Goal: Information Seeking & Learning: Learn about a topic

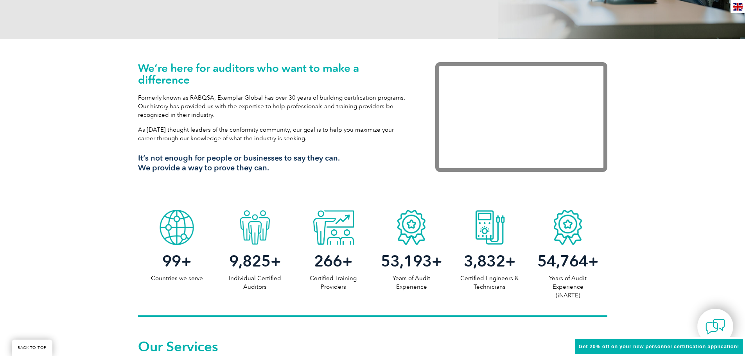
scroll to position [235, 0]
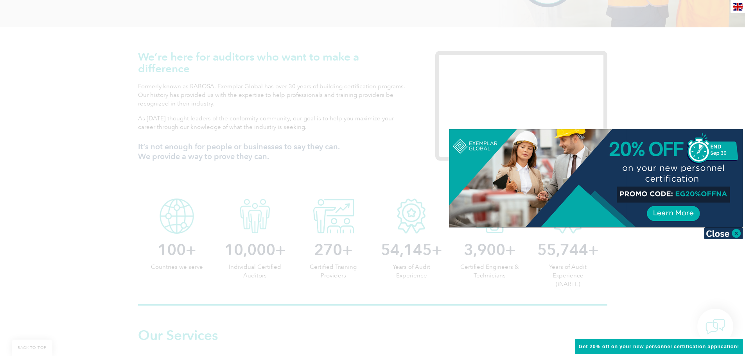
click at [657, 271] on div at bounding box center [372, 178] width 745 height 356
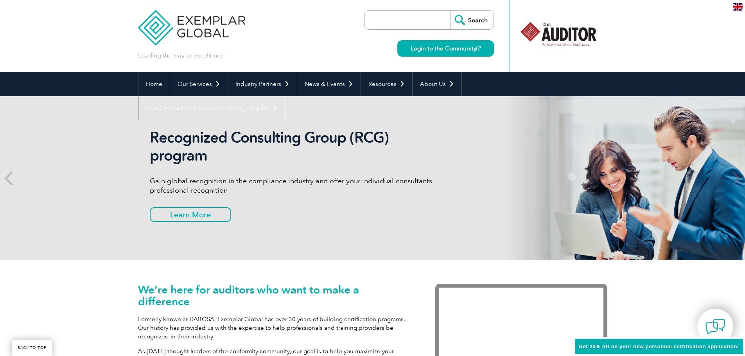
scroll to position [0, 0]
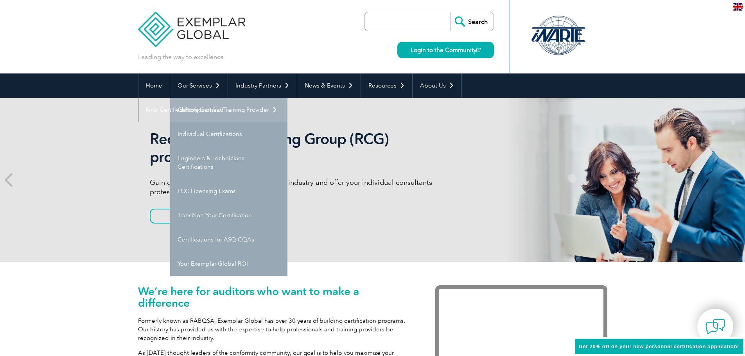
click at [201, 106] on link "Getting Certified" at bounding box center [228, 110] width 117 height 24
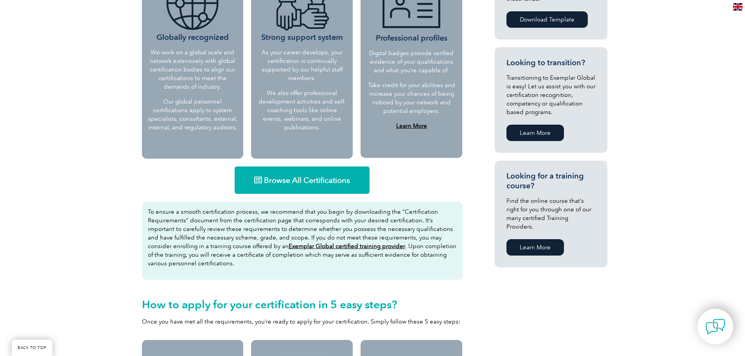
scroll to position [430, 0]
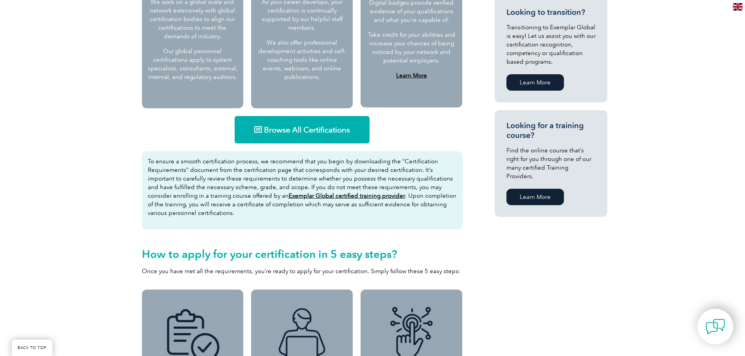
click at [313, 127] on span "Browse All Certifications" at bounding box center [307, 130] width 86 height 8
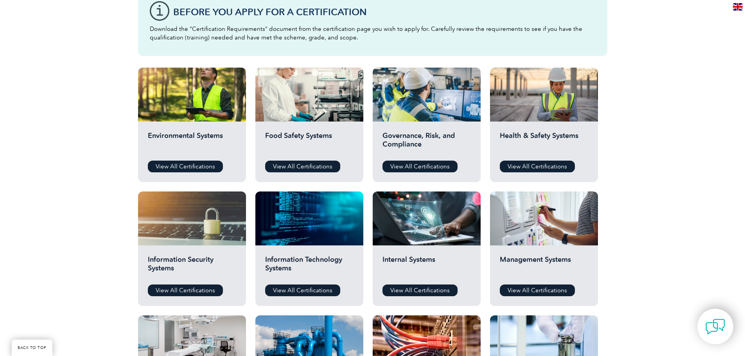
scroll to position [226, 0]
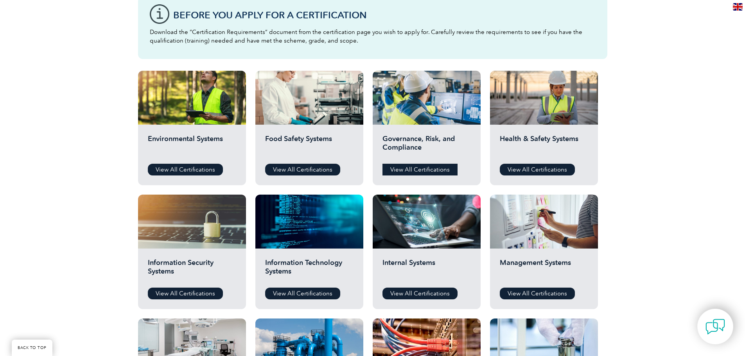
click at [427, 167] on link "View All Certifications" at bounding box center [419, 170] width 75 height 12
click at [543, 162] on div "Health & Safety Systems View All Certifications" at bounding box center [544, 155] width 108 height 61
click at [544, 167] on link "View All Certifications" at bounding box center [537, 170] width 75 height 12
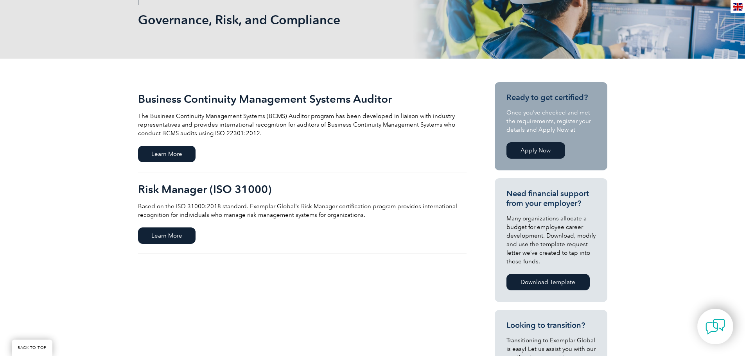
scroll to position [117, 0]
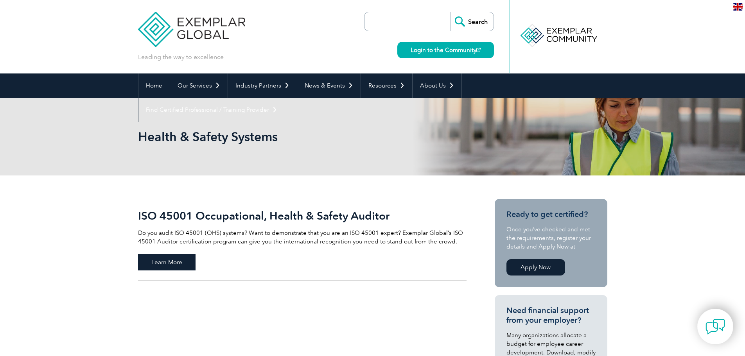
click at [167, 266] on span "Learn More" at bounding box center [166, 262] width 57 height 16
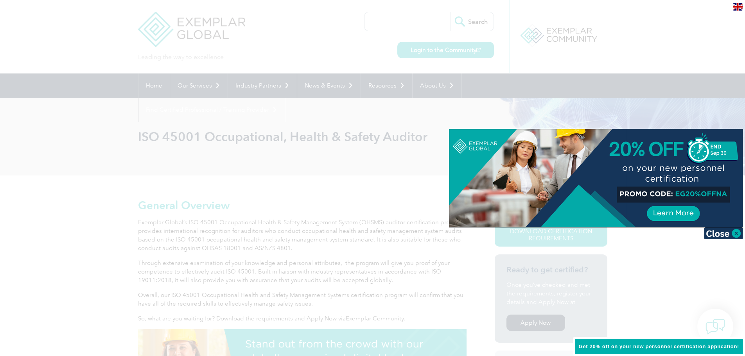
click at [111, 282] on div at bounding box center [372, 178] width 745 height 356
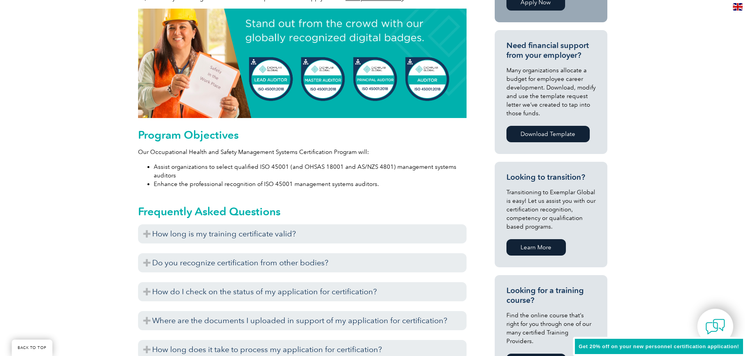
scroll to position [343, 0]
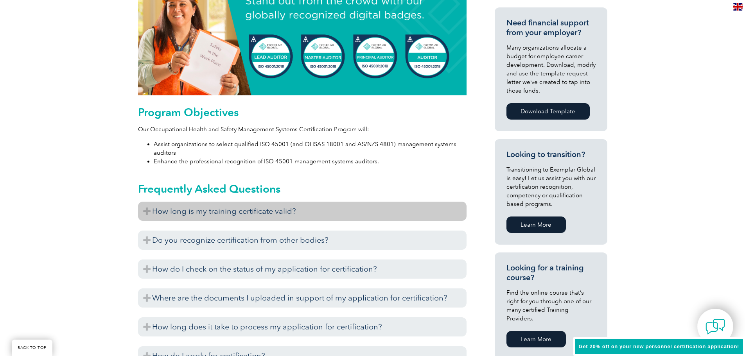
click at [226, 214] on h3 "How long is my training certificate valid?" at bounding box center [302, 211] width 328 height 19
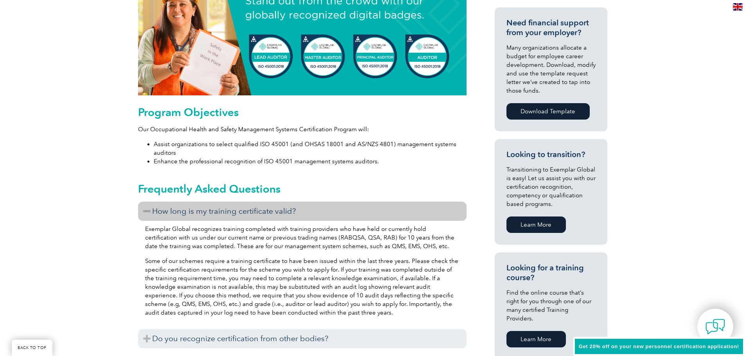
click at [226, 214] on h3 "How long is my training certificate valid?" at bounding box center [302, 211] width 328 height 19
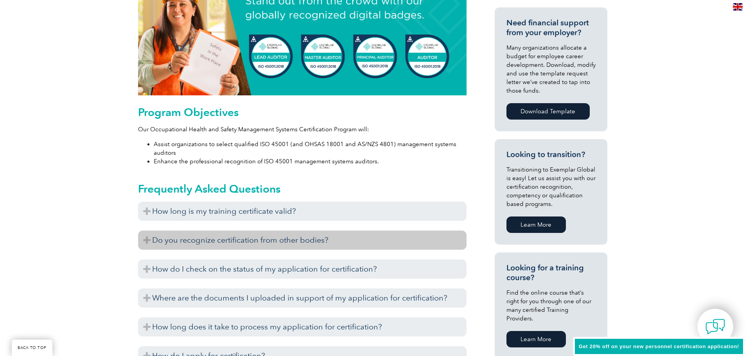
click at [220, 238] on h3 "Do you recognize certification from other bodies?" at bounding box center [302, 240] width 328 height 19
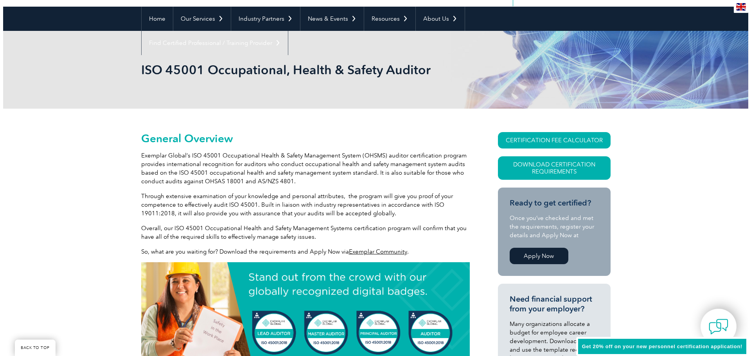
scroll to position [78, 0]
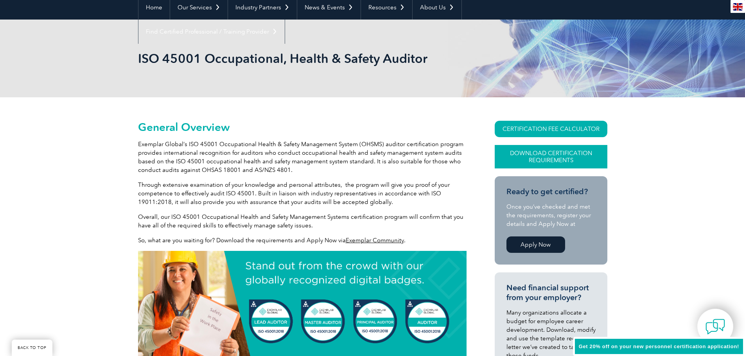
click at [558, 156] on link "Download Certification Requirements" at bounding box center [551, 156] width 113 height 23
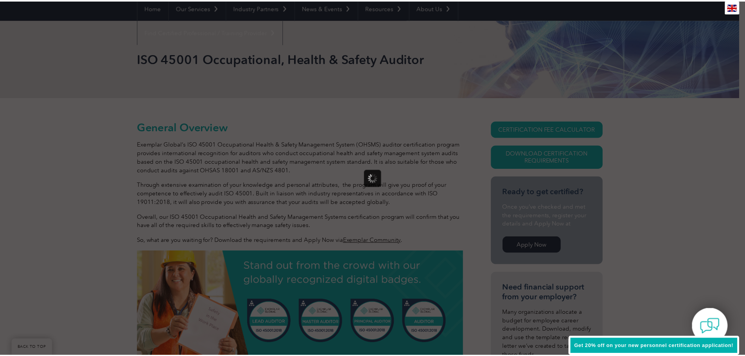
scroll to position [0, 0]
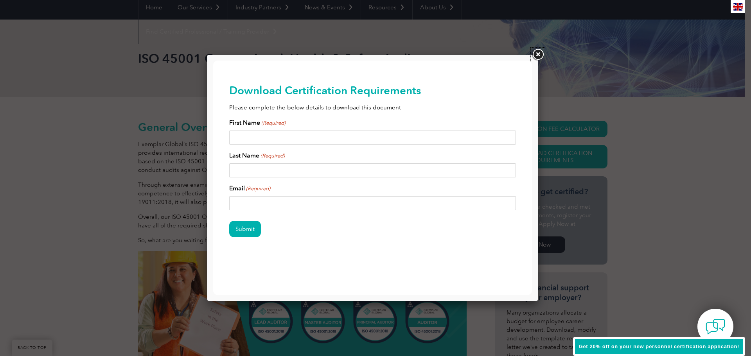
click at [535, 56] on link at bounding box center [538, 55] width 14 height 14
